Goal: Information Seeking & Learning: Learn about a topic

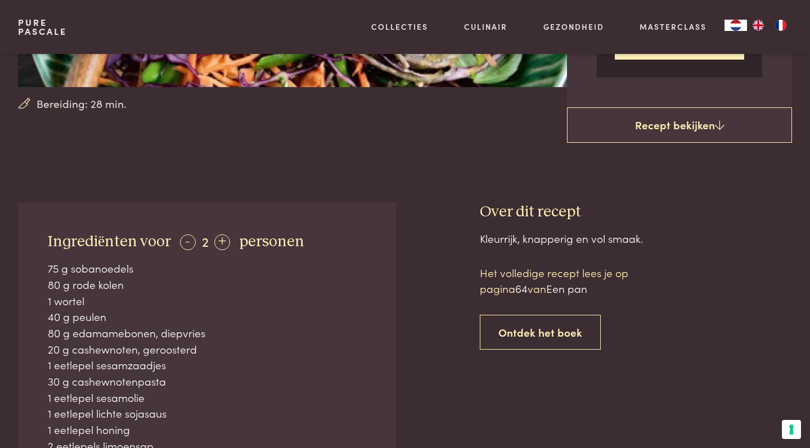
scroll to position [412, 0]
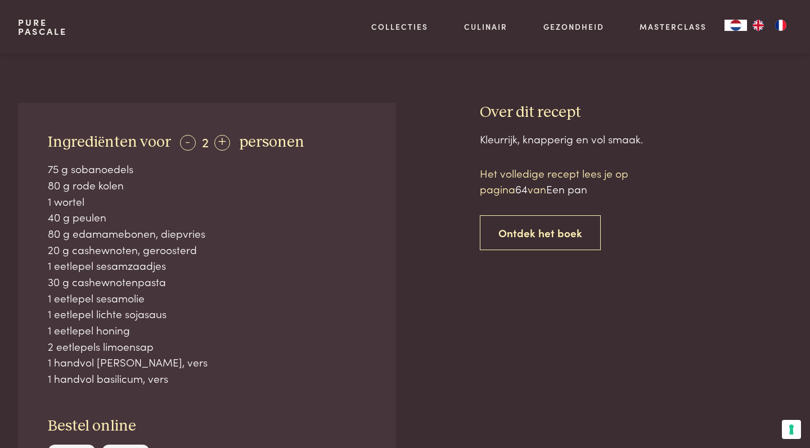
drag, startPoint x: 38, startPoint y: 170, endPoint x: 181, endPoint y: 346, distance: 227.1
click at [181, 345] on div "Ingrediënten voor - 2 + personen 75 g sobanoedels 80 g rode kolen 1 wortel 40 g…" at bounding box center [207, 313] width 378 height 420
copy div "75 g sobanoedels 80 g rode kolen 1 wortel 40 g peulen 80 g edamamebonen, diepvr…"
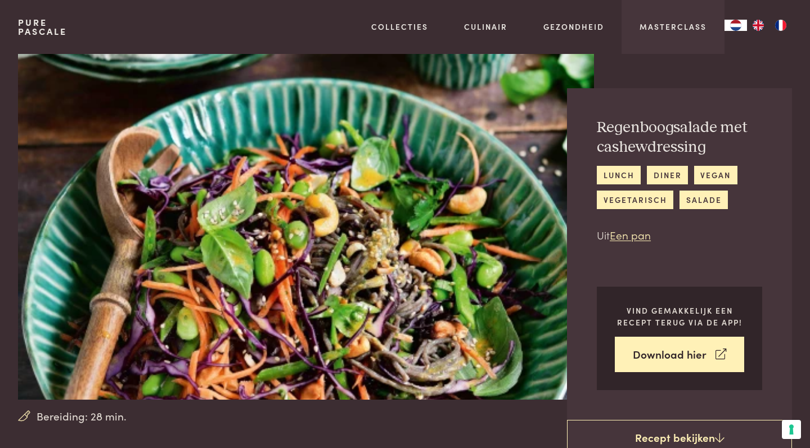
scroll to position [0, 0]
click at [44, 36] on link "Pure Pascale" at bounding box center [42, 27] width 49 height 18
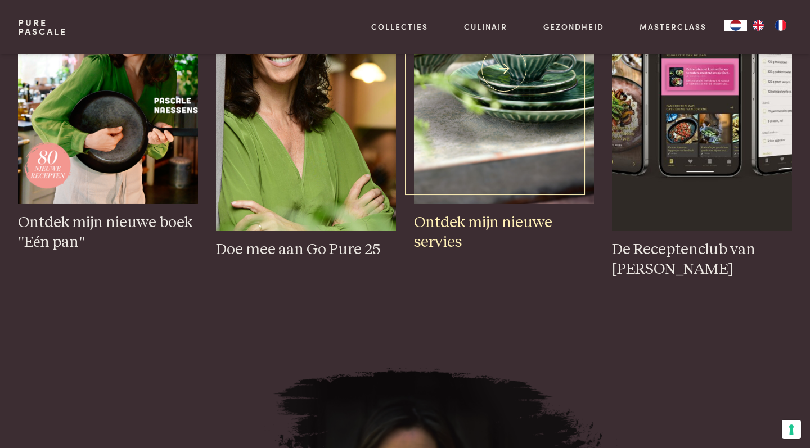
scroll to position [107, 0]
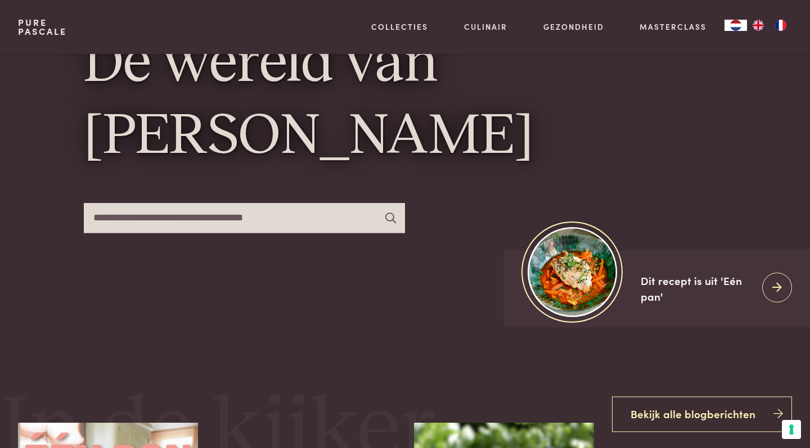
click at [220, 224] on input "text" at bounding box center [244, 218] width 321 height 30
type input "**********"
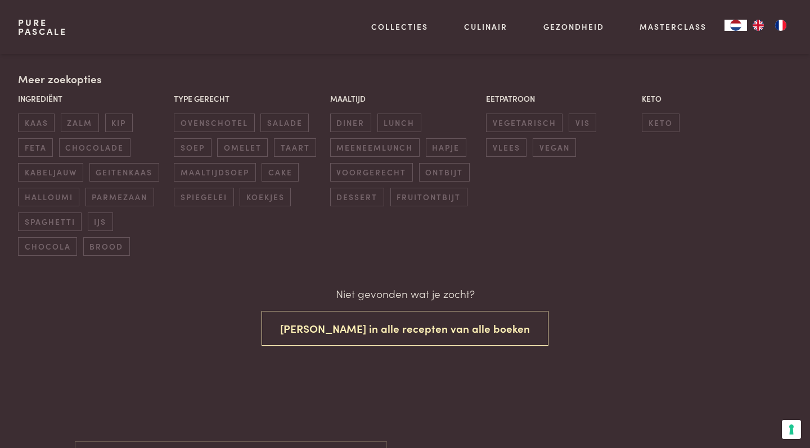
scroll to position [244, 1]
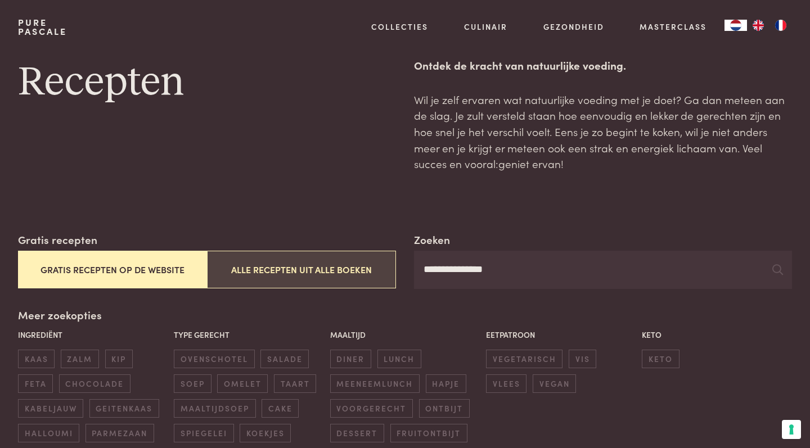
click at [335, 257] on button "Alle recepten uit alle boeken" at bounding box center [301, 270] width 189 height 38
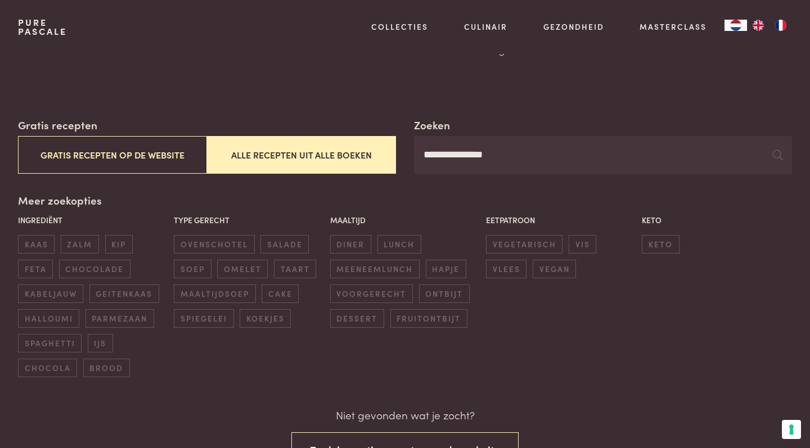
scroll to position [10, 0]
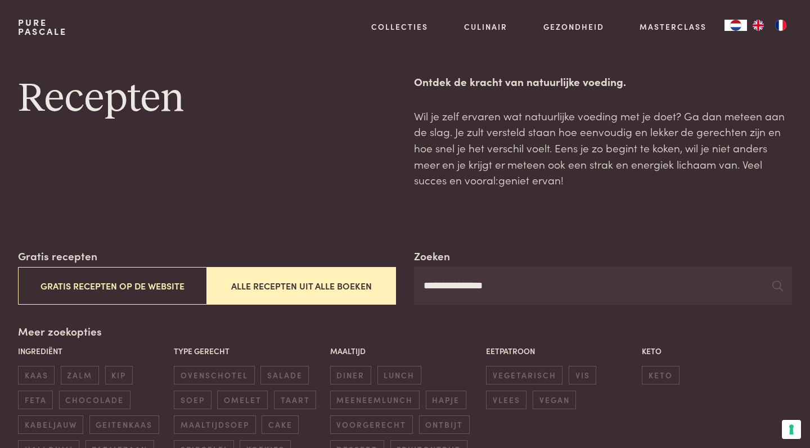
click at [438, 273] on input "**********" at bounding box center [603, 286] width 378 height 38
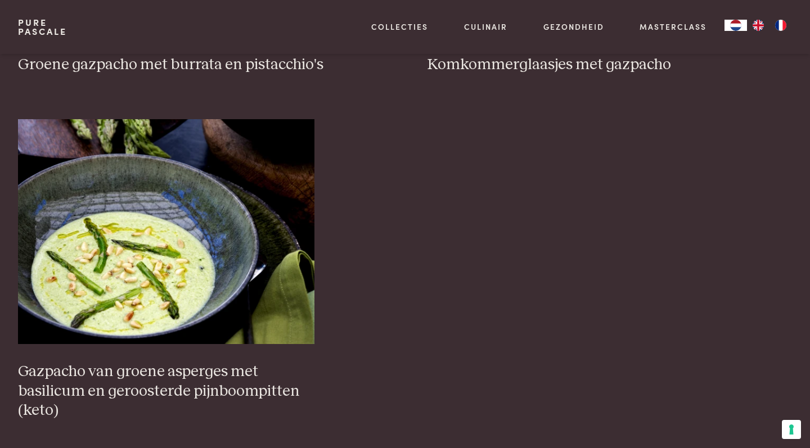
scroll to position [737, 0]
click at [177, 61] on h3 "Groene gazpacho met burrata en pistacchio's" at bounding box center [200, 65] width 364 height 20
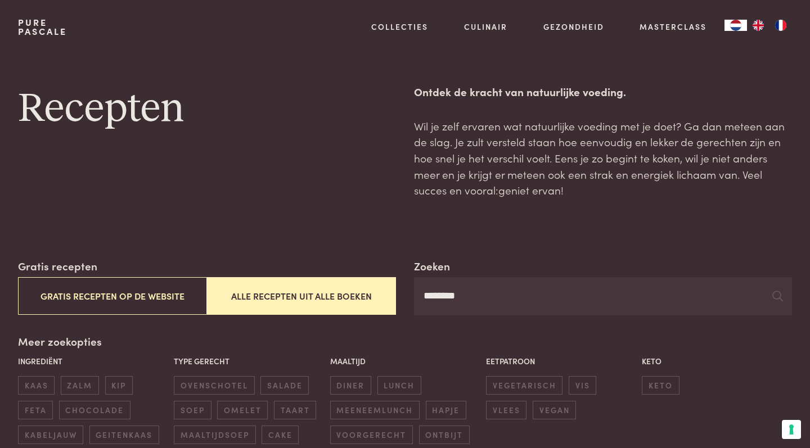
scroll to position [0, 0]
click at [443, 292] on input "********" at bounding box center [603, 296] width 378 height 38
type input "**********"
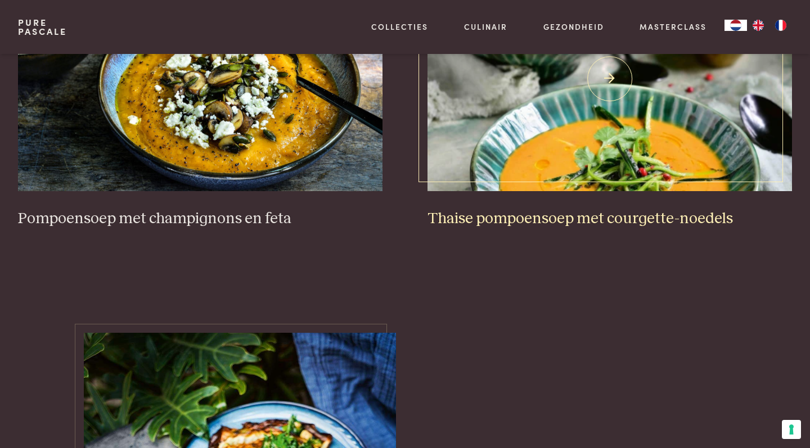
click at [502, 221] on h3 "Thaise pompoensoep met courgette-noedels" at bounding box center [609, 219] width 364 height 20
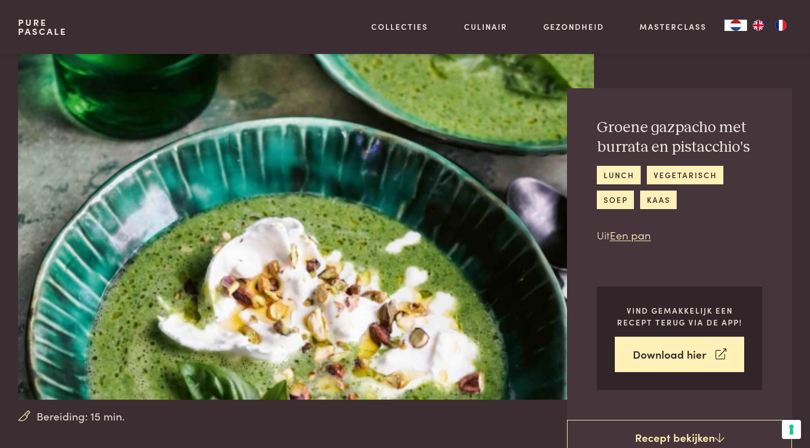
scroll to position [496, 0]
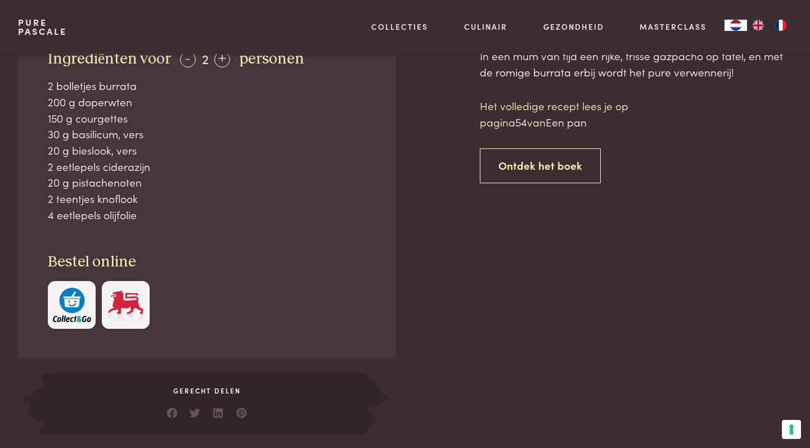
drag, startPoint x: 40, startPoint y: 81, endPoint x: 163, endPoint y: 211, distance: 178.6
click at [164, 212] on div "Ingrediënten voor - 2 + personen 2 bolletjes burrata 200 g doperwten 150 g cour…" at bounding box center [207, 190] width 378 height 340
copy div "2 bolletjes burrata 200 g doperwten 150 g courgettes 30 g basilicum, vers 20 g …"
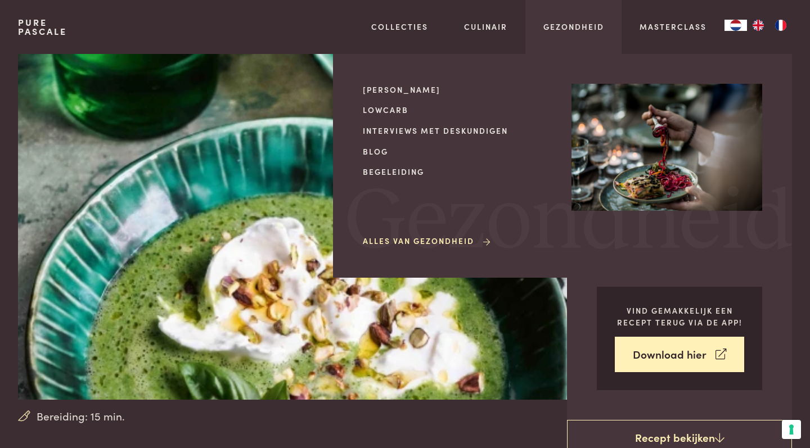
scroll to position [0, 0]
click at [577, 26] on link "Gezondheid" at bounding box center [573, 27] width 61 height 12
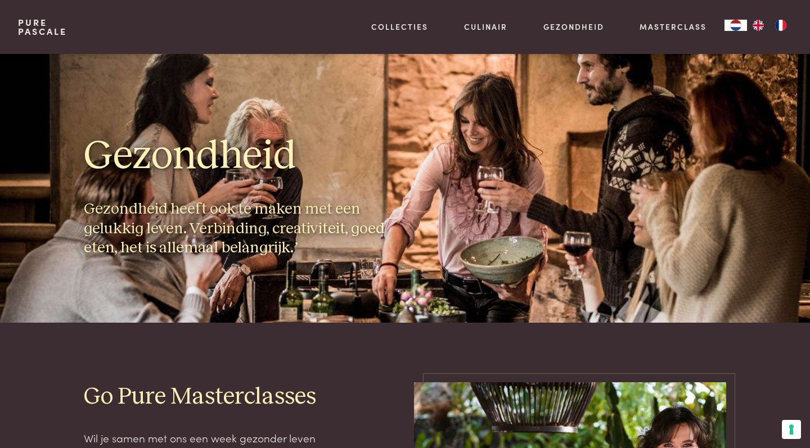
scroll to position [450, 0]
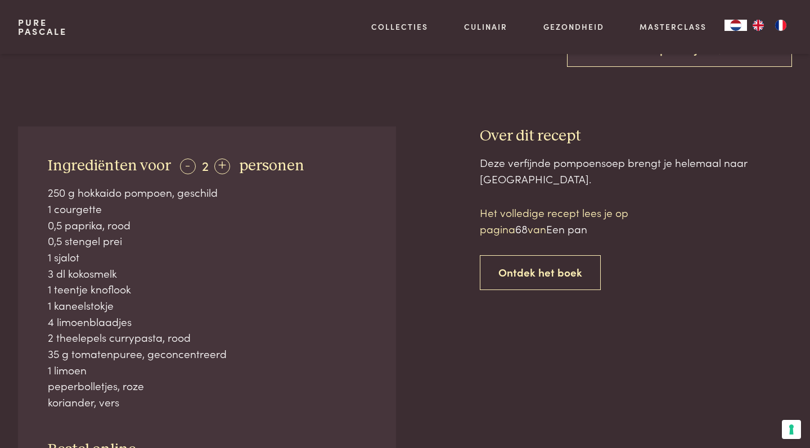
scroll to position [390, 0]
drag, startPoint x: 135, startPoint y: 395, endPoint x: 25, endPoint y: 194, distance: 229.1
click at [25, 194] on div "Ingrediënten voor - 2 + personen 250 g hokkaido pompoen, geschild 1 courgette 0…" at bounding box center [207, 335] width 378 height 420
copy div "250 g hokkaido pompoen, geschild 1 courgette 0,5 paprika, rood 0,5 stengel prei…"
